Goal: Information Seeking & Learning: Learn about a topic

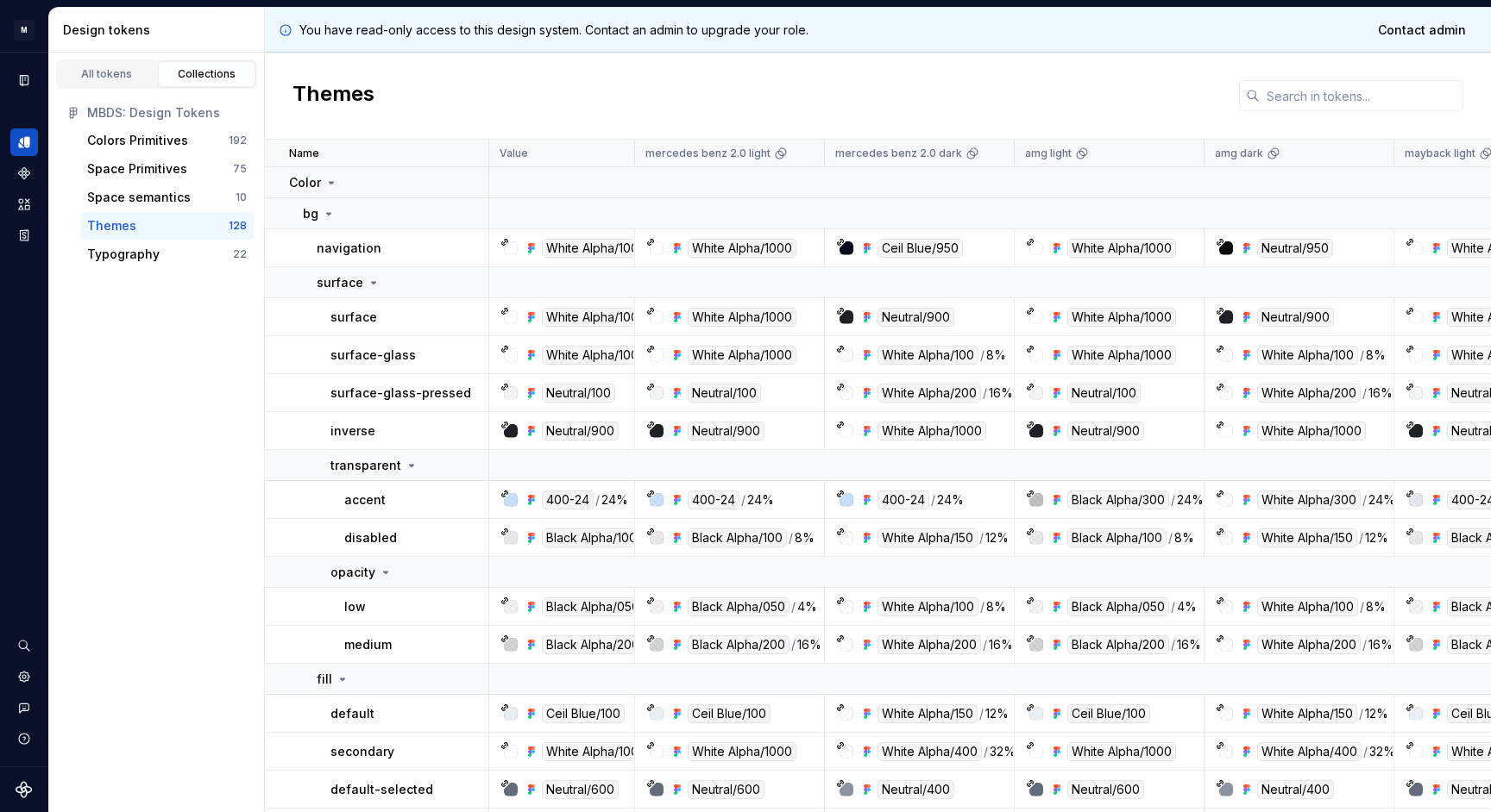
click at [678, 71] on div "Themes" at bounding box center [878, 97] width 1226 height 87
click at [352, 203] on td "bg" at bounding box center [377, 214] width 224 height 31
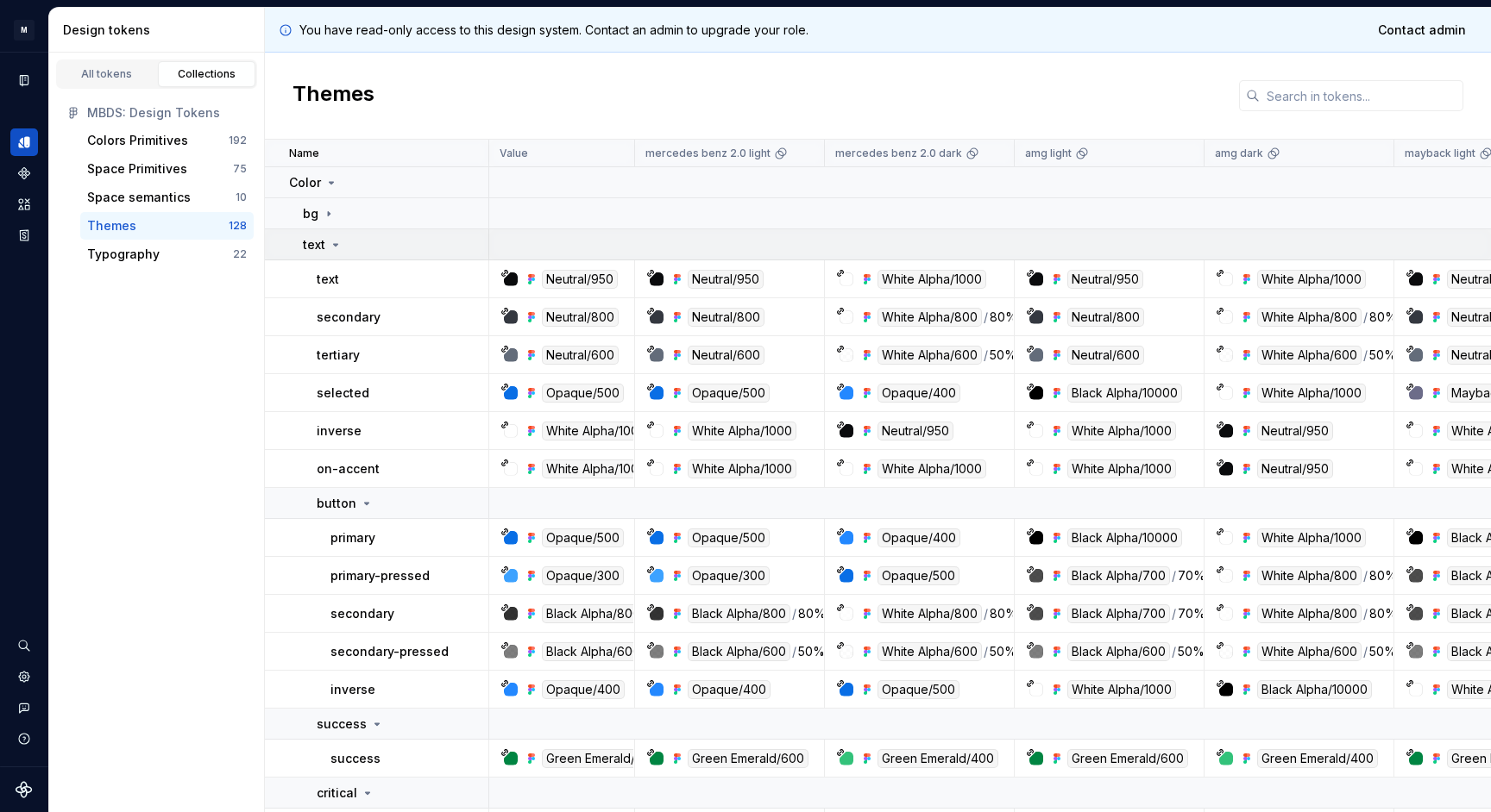
click at [356, 244] on div "text" at bounding box center [395, 245] width 185 height 17
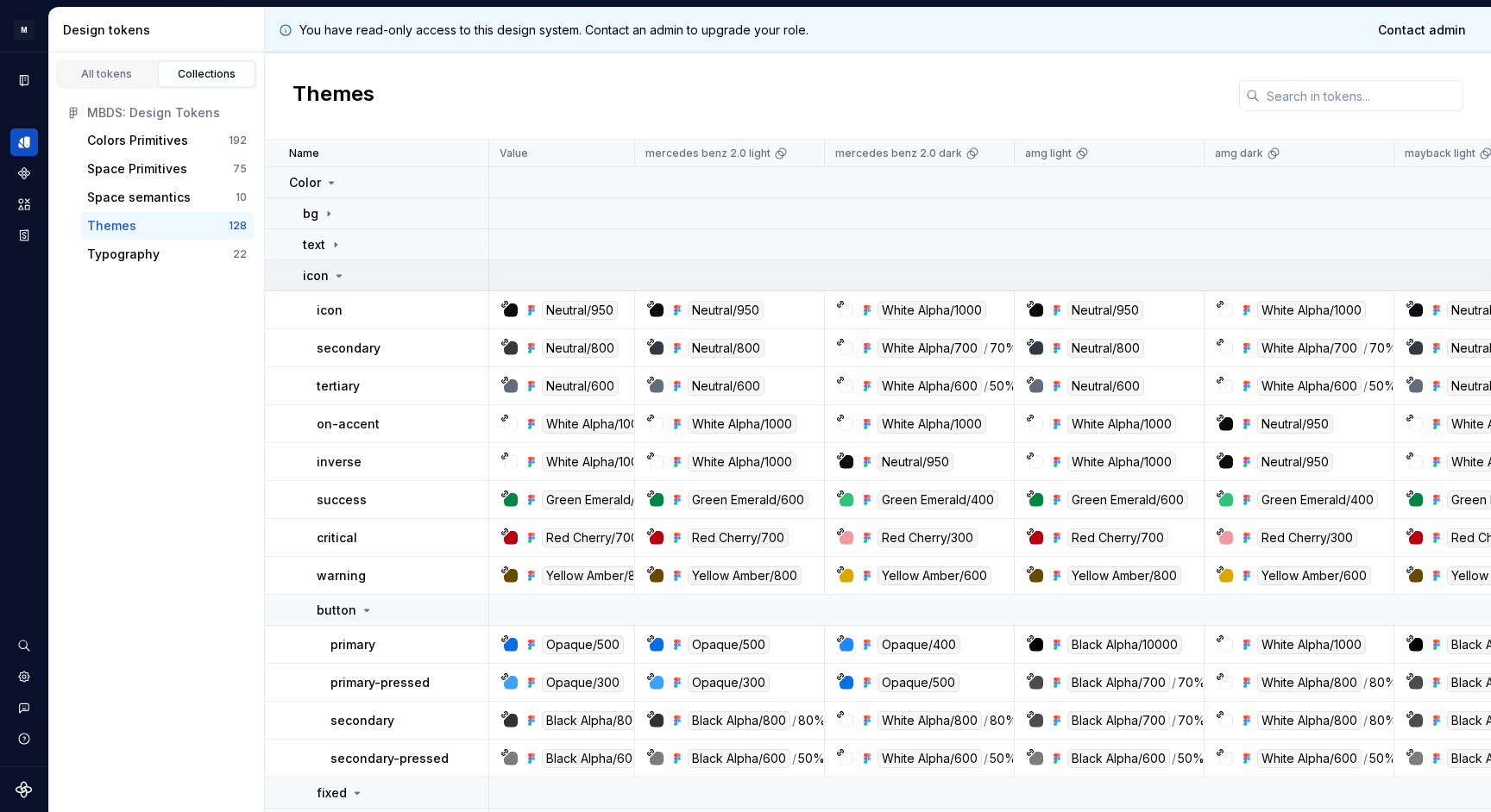
click at [356, 274] on div "icon" at bounding box center [395, 276] width 185 height 17
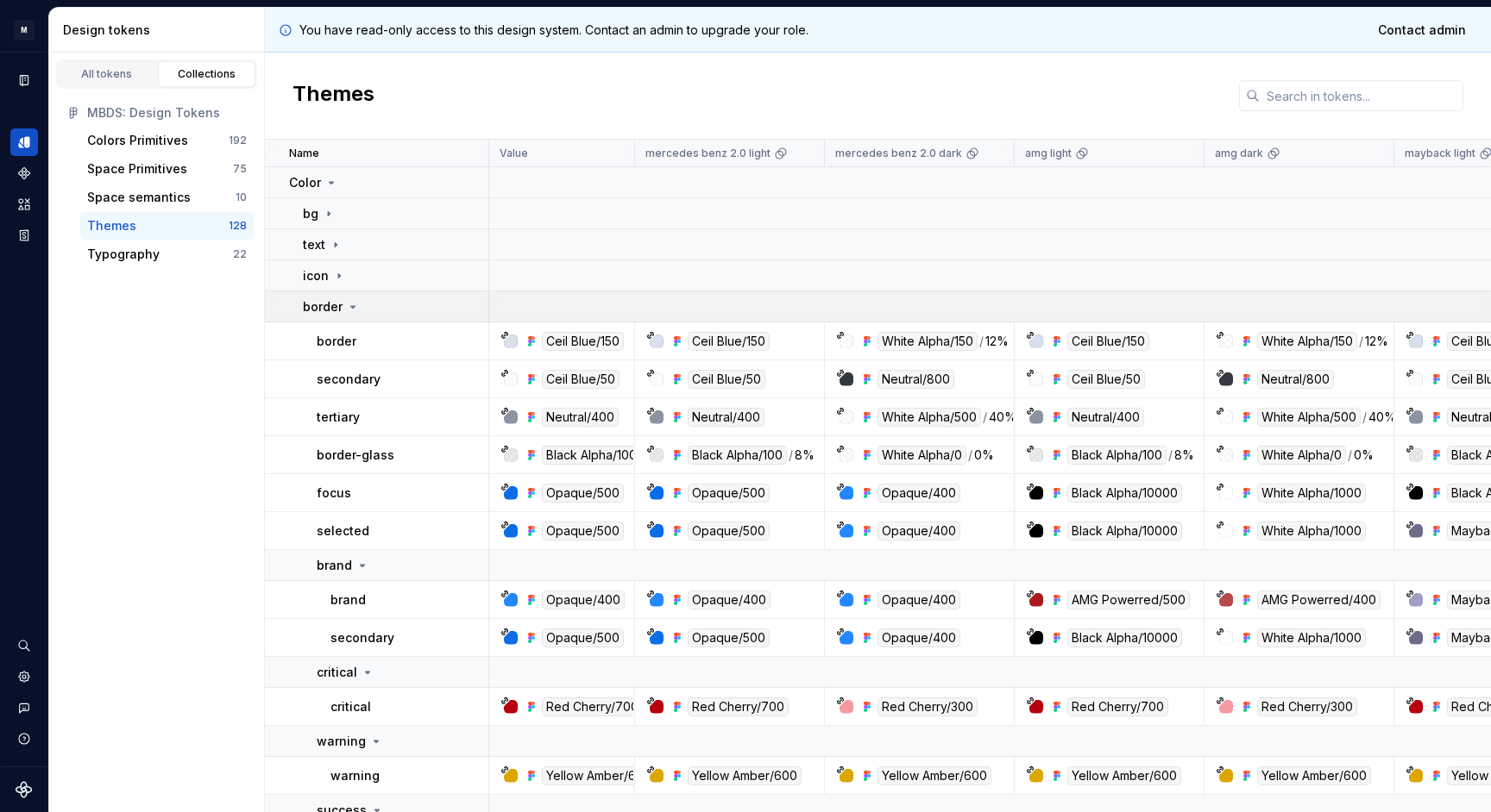
click at [351, 310] on icon at bounding box center [352, 307] width 14 height 14
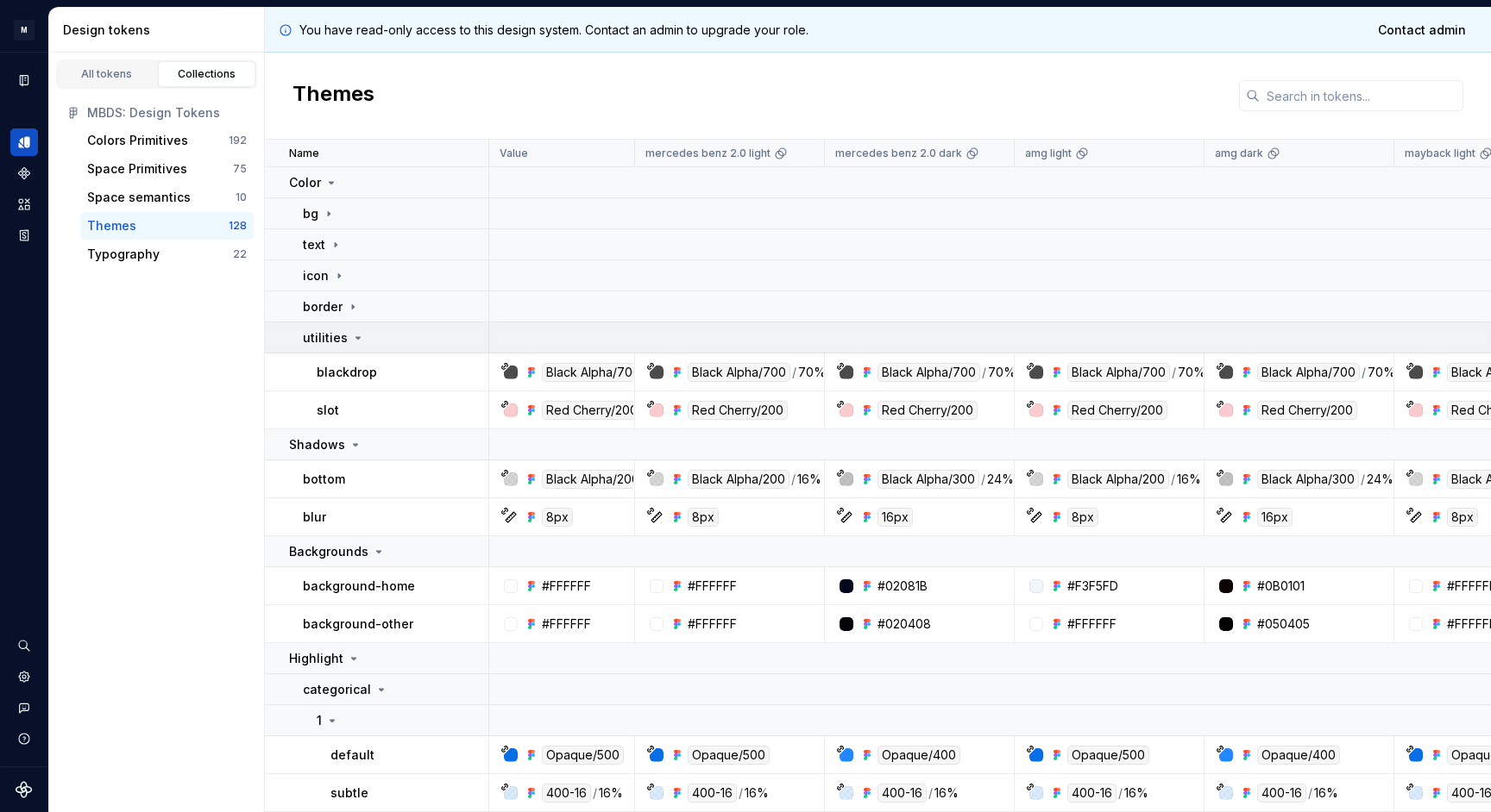
click at [355, 343] on icon at bounding box center [358, 338] width 14 height 14
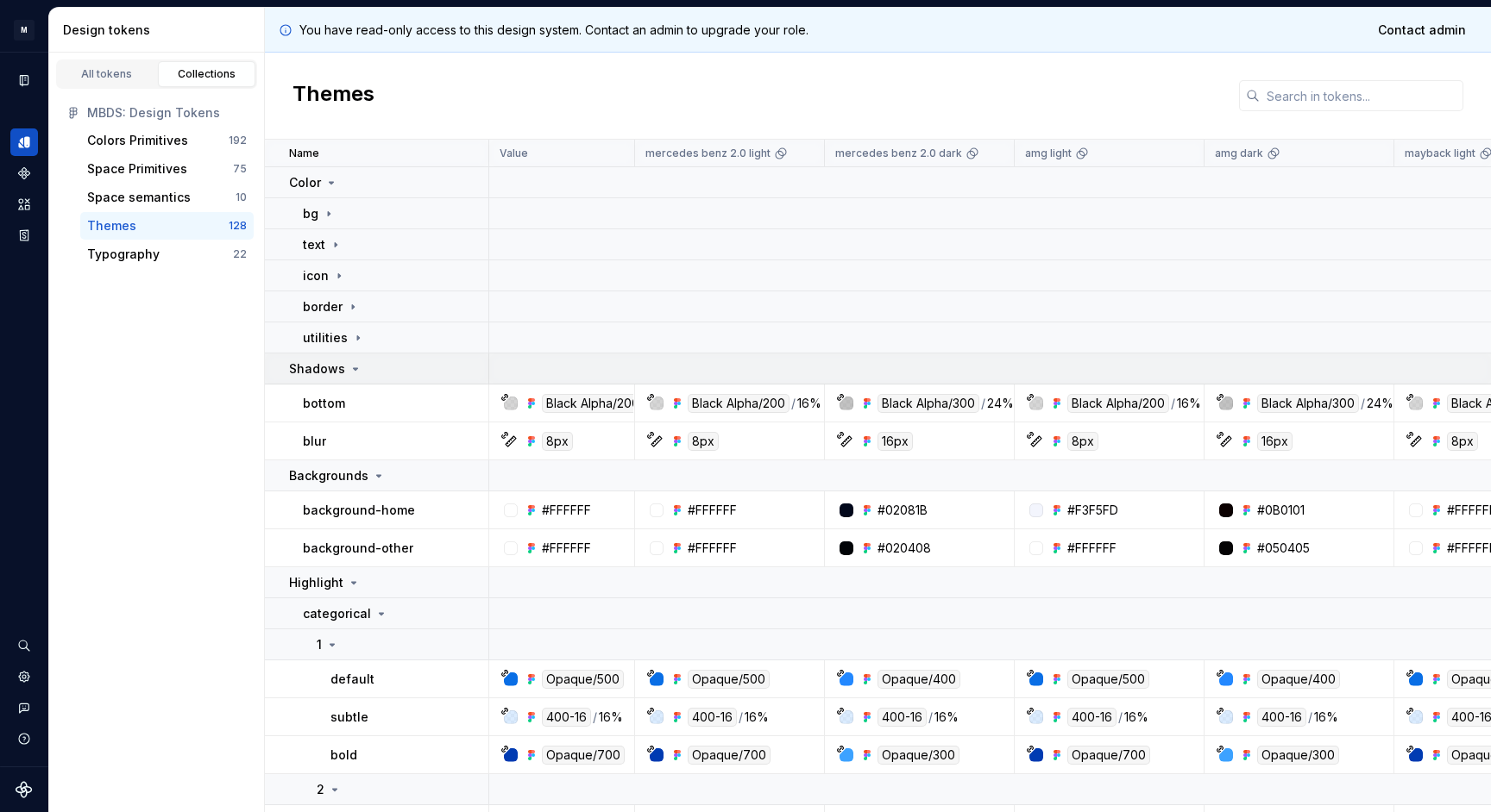
click at [355, 364] on icon at bounding box center [355, 369] width 14 height 14
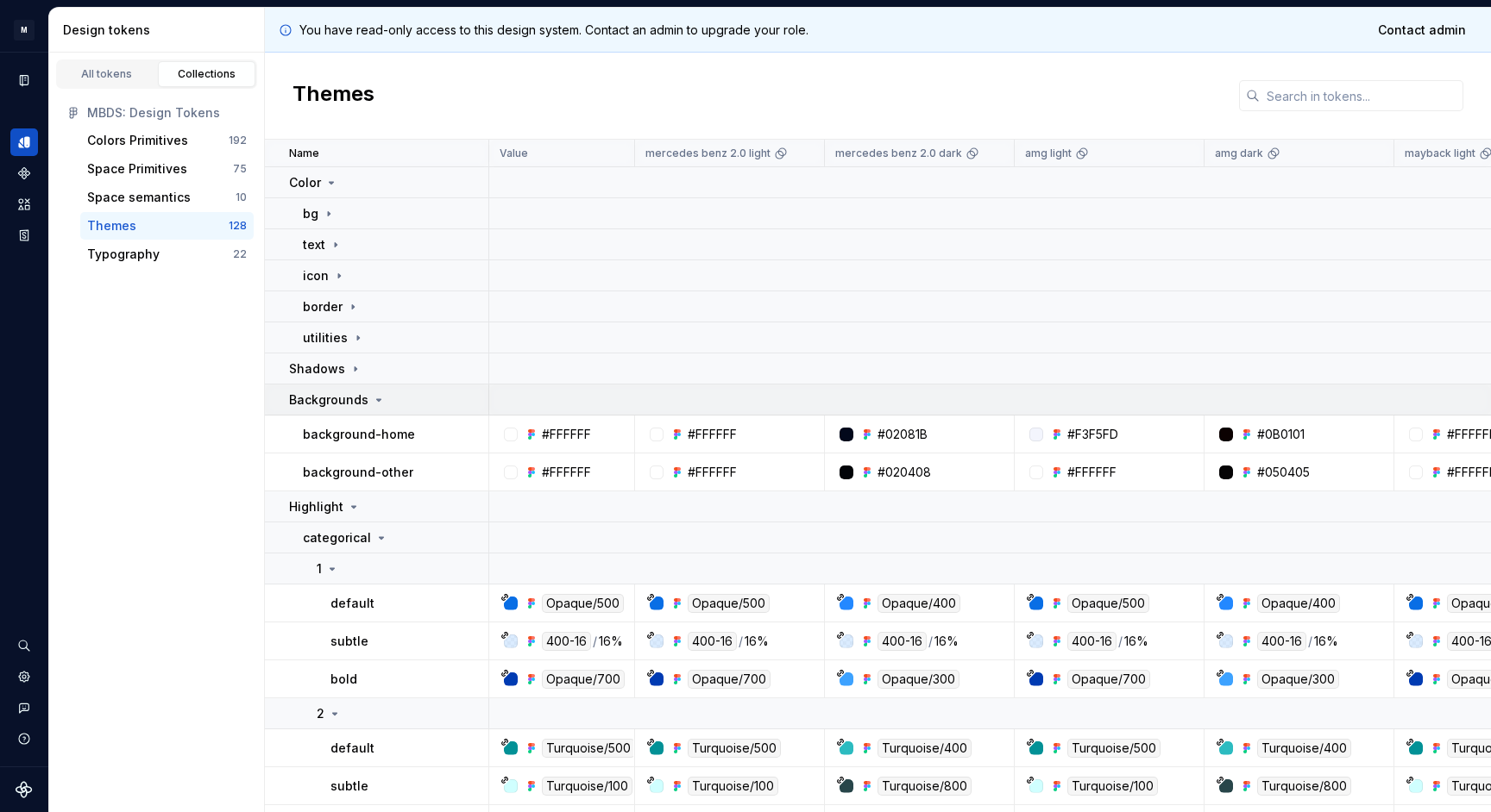
click at [356, 394] on p "Backgrounds" at bounding box center [328, 400] width 80 height 17
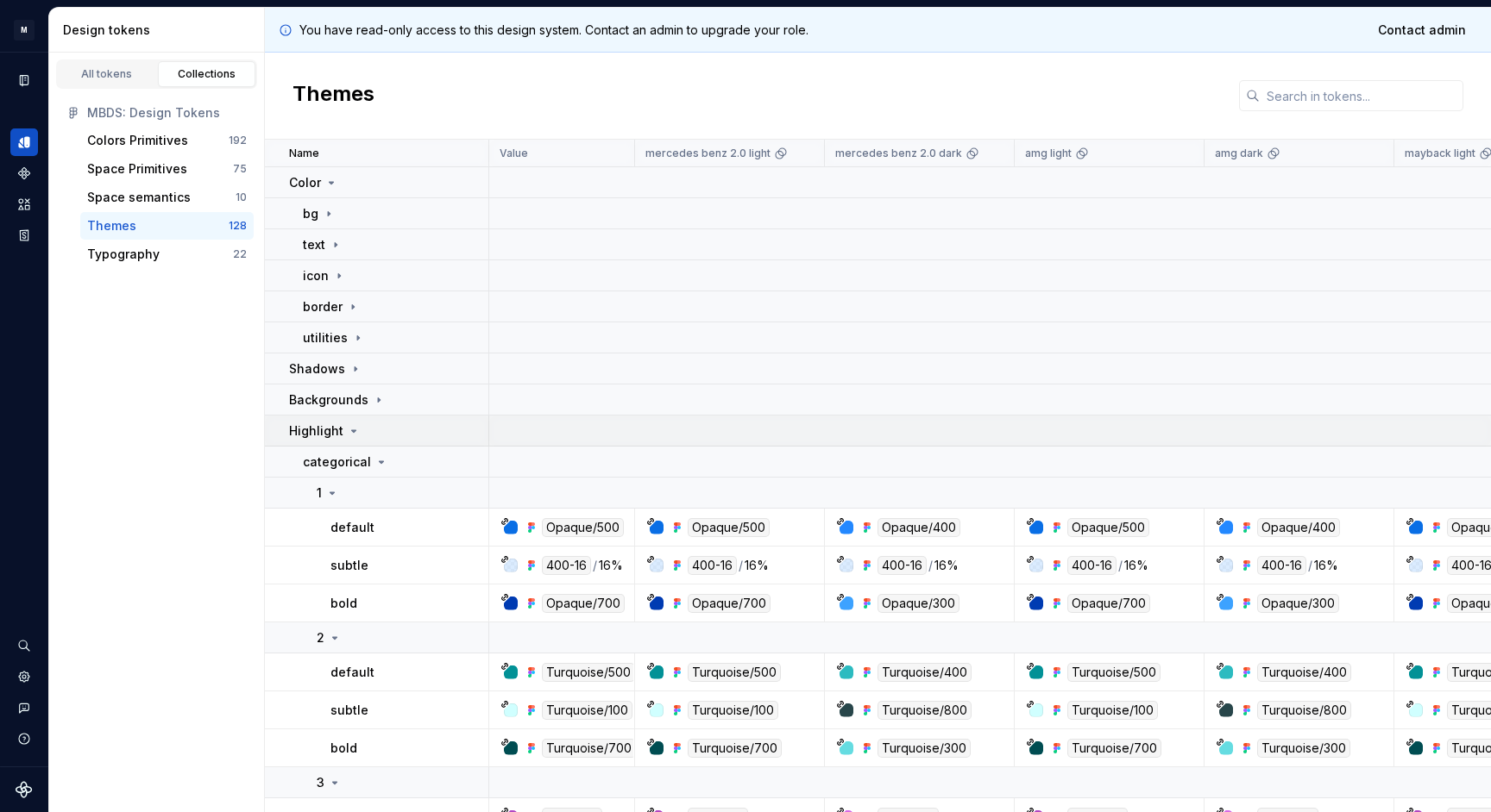
click at [359, 423] on div "Highlight" at bounding box center [388, 432] width 199 height 17
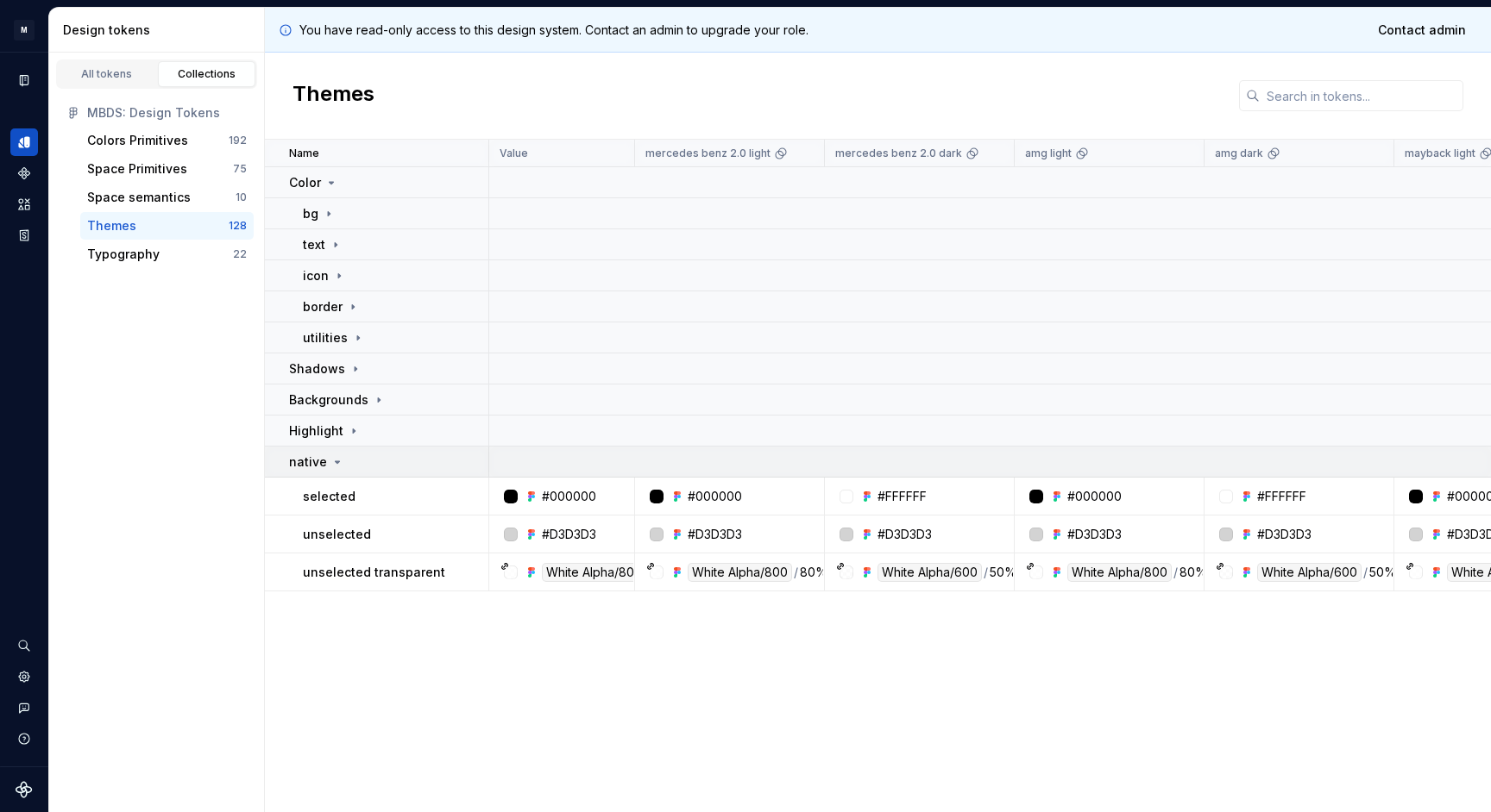
click at [362, 450] on td "native" at bounding box center [377, 462] width 224 height 31
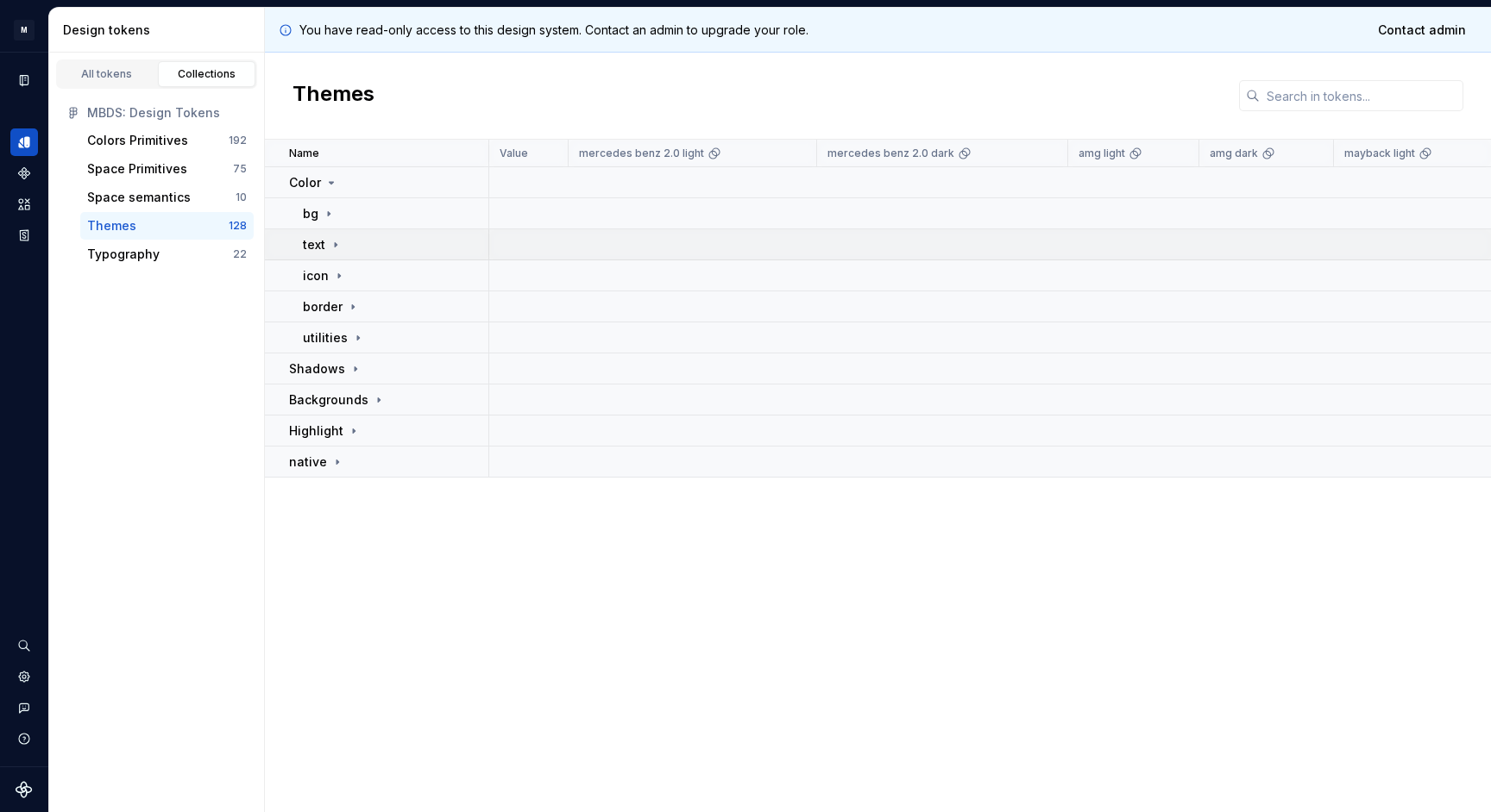
click at [350, 248] on div "text" at bounding box center [395, 245] width 185 height 17
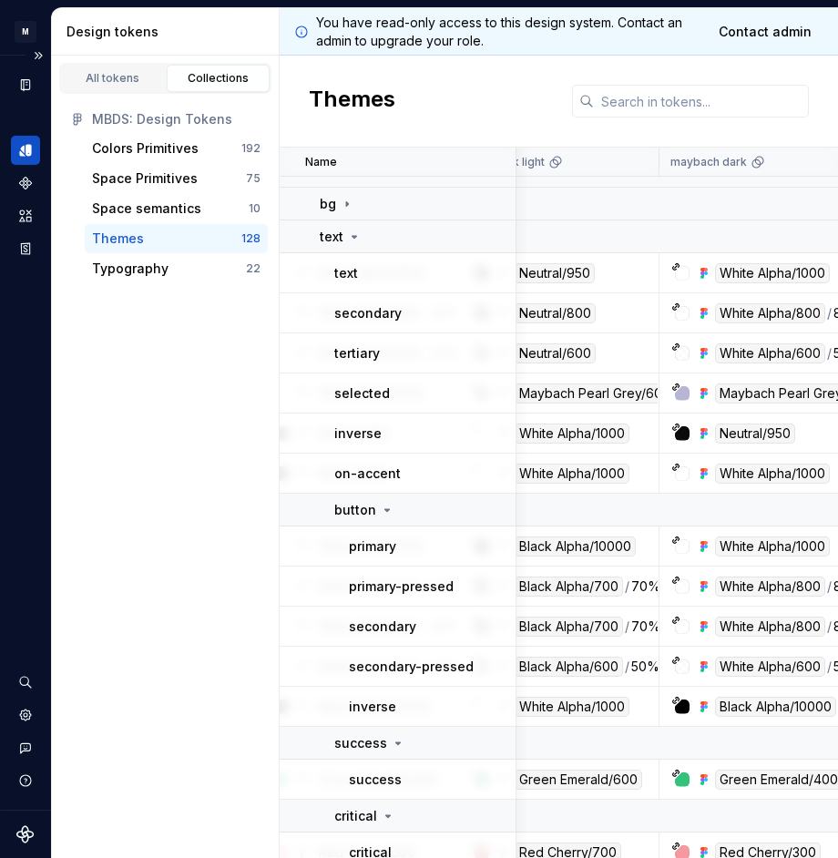
scroll to position [20, 984]
